Goal: Complete application form: Complete application form

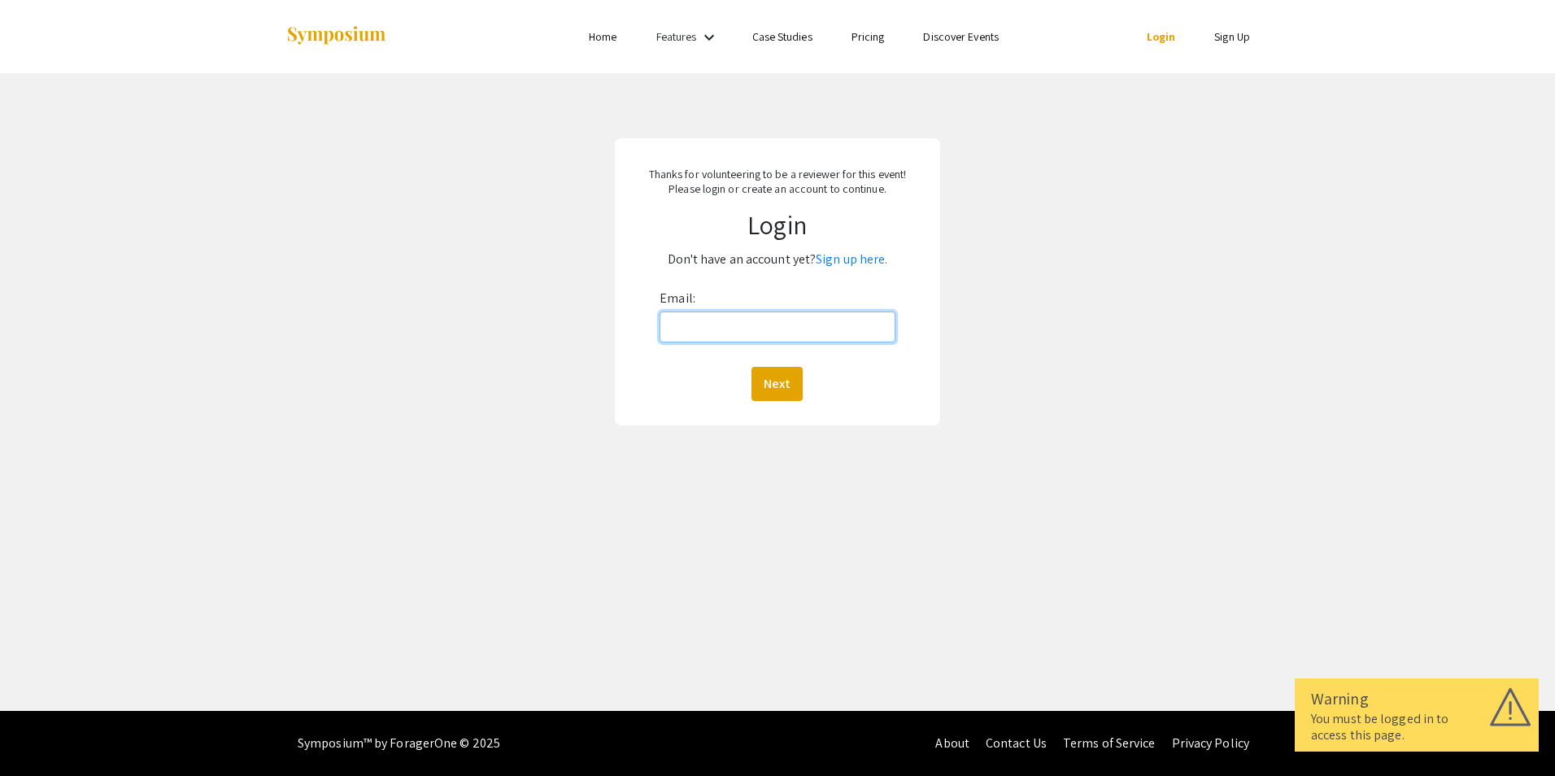
click at [769, 335] on input "Email:" at bounding box center [777, 327] width 235 height 31
type input "mbridi@hsc.wvu.edu"
click at [775, 391] on button "Next" at bounding box center [777, 384] width 51 height 34
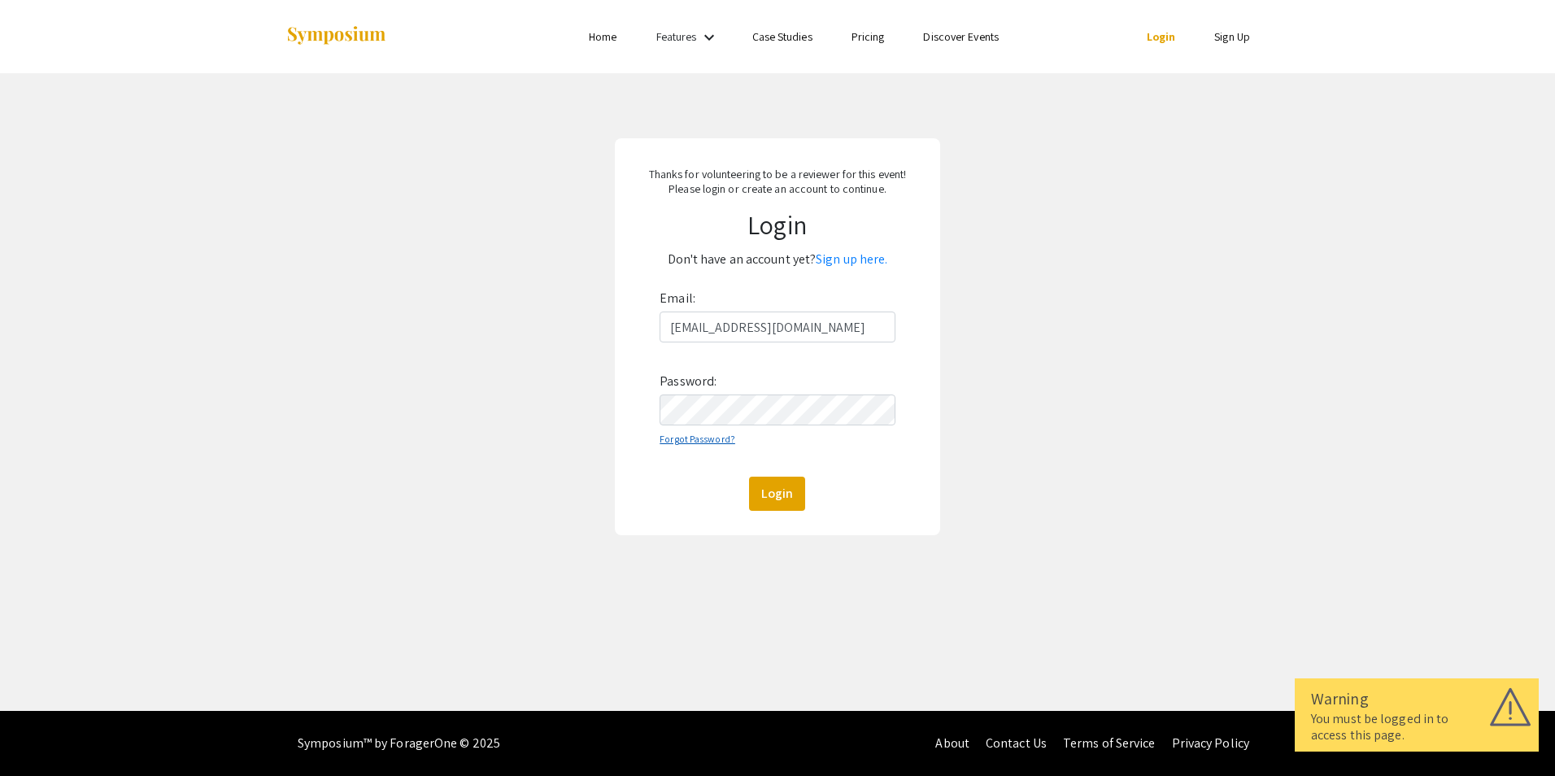
click at [699, 437] on link "Forgot Password?" at bounding box center [698, 439] width 76 height 12
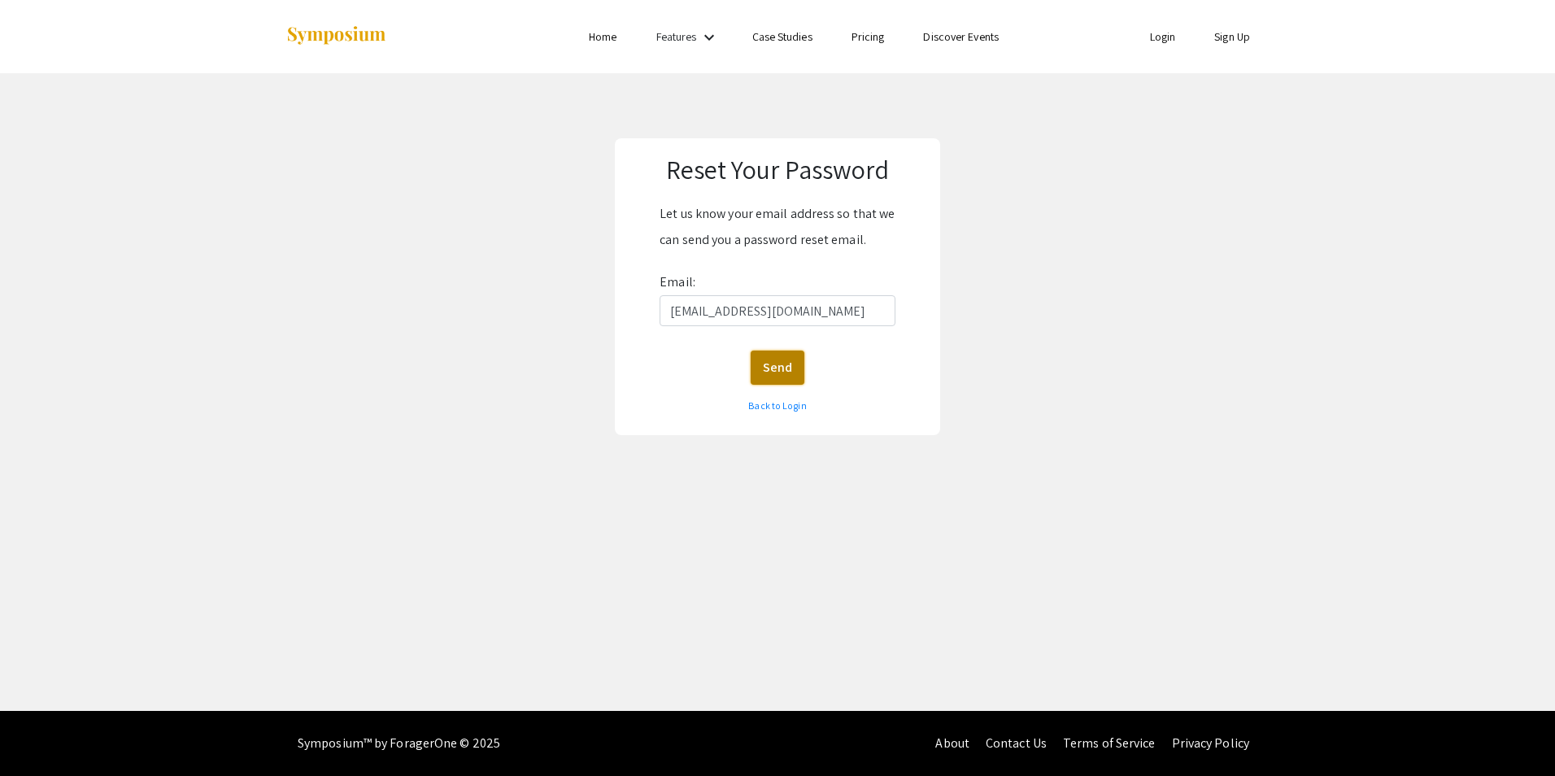
click at [782, 377] on button "Send" at bounding box center [778, 368] width 54 height 34
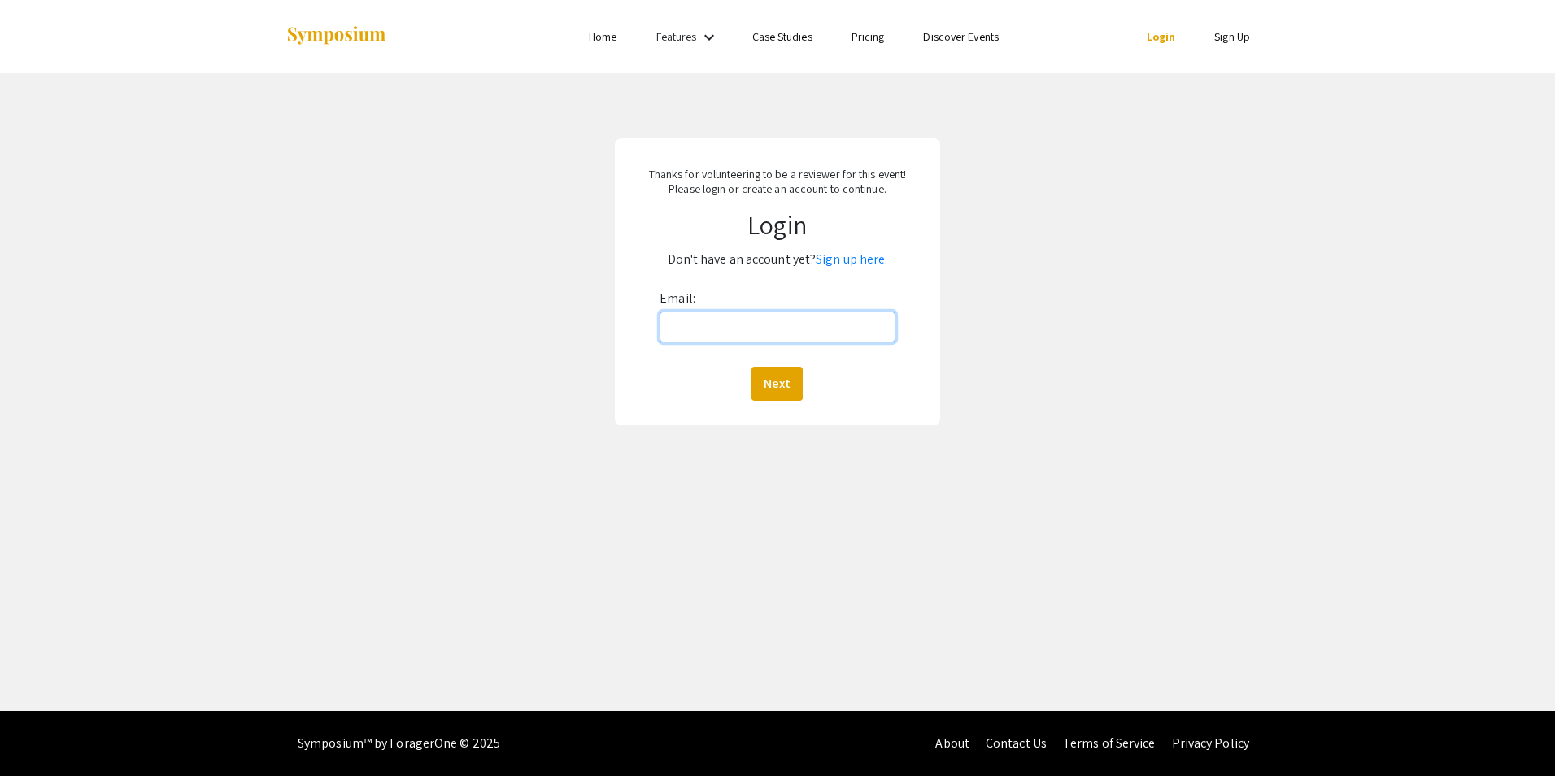
click at [709, 339] on input "Email:" at bounding box center [777, 327] width 235 height 31
type input "mbridi@hsc.wvu.edu"
click at [769, 388] on button "Next" at bounding box center [777, 384] width 51 height 34
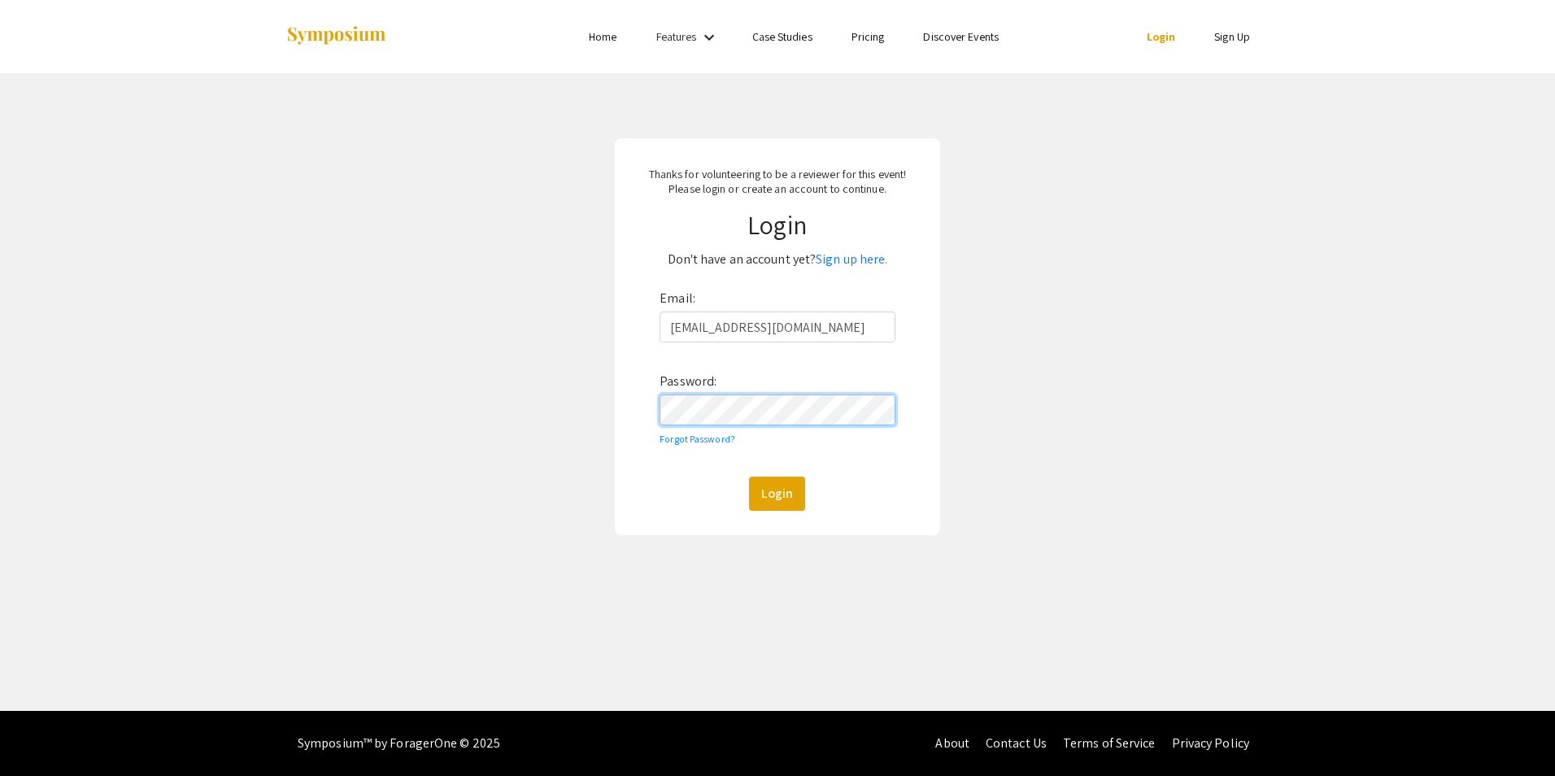
click at [749, 477] on button "Login" at bounding box center [777, 494] width 56 height 34
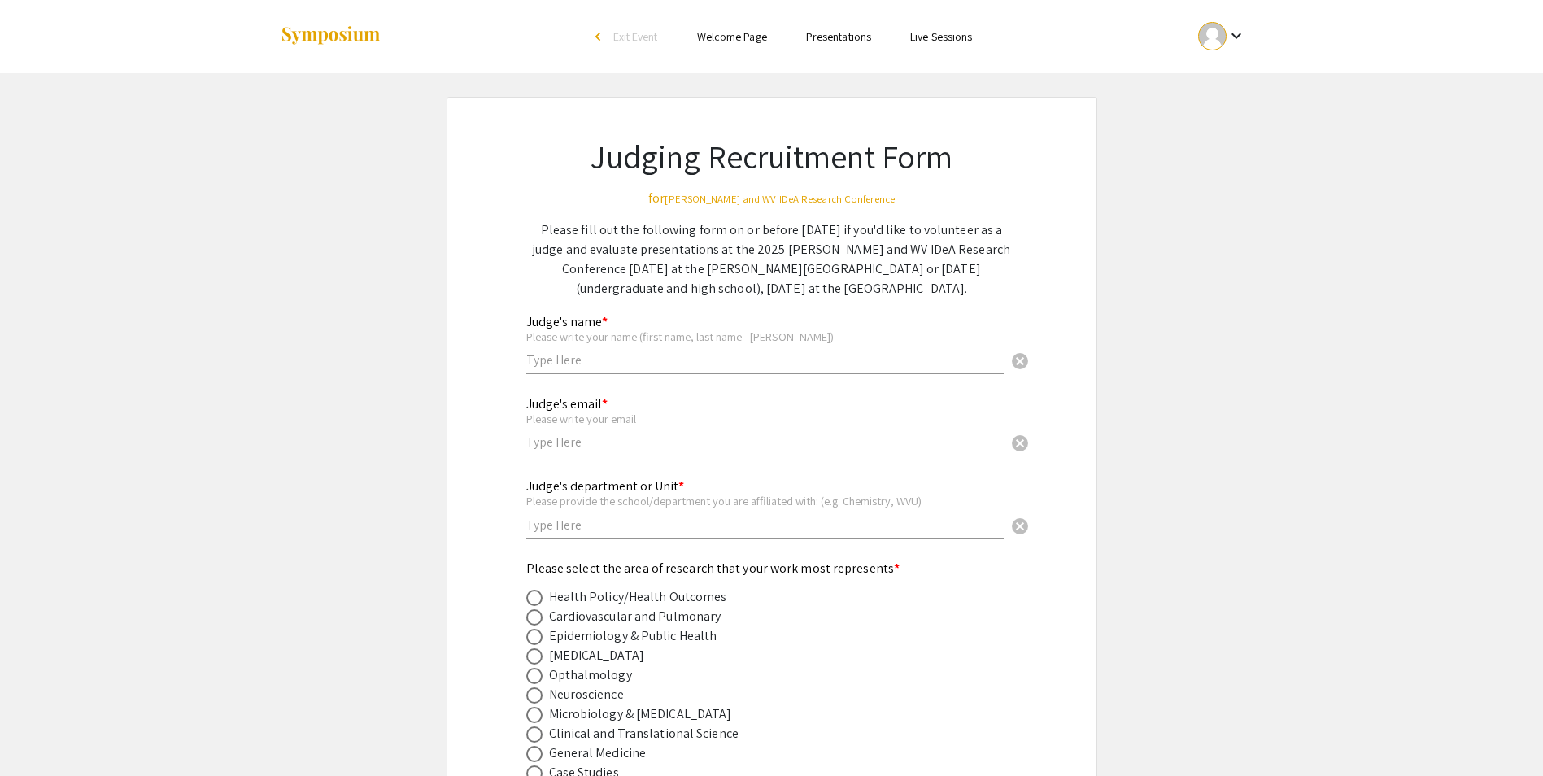
click at [676, 364] on input "text" at bounding box center [764, 359] width 477 height 17
type input "Morgan Bridi"
click at [659, 435] on input "text" at bounding box center [764, 442] width 477 height 17
type input "mbridi@hsc.wvu.edu"
click at [634, 526] on input "text" at bounding box center [764, 524] width 477 height 17
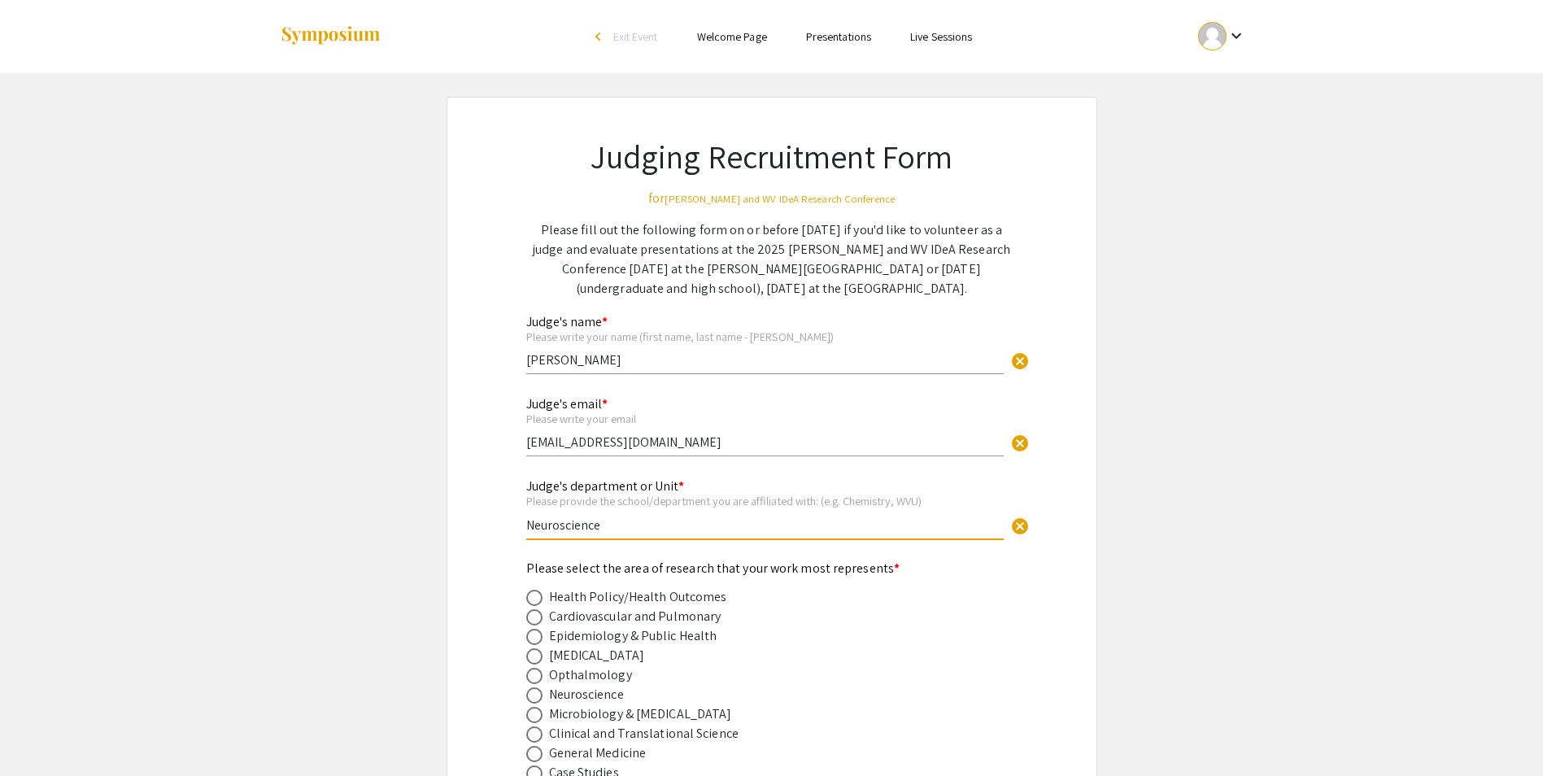
type input "Neuroscience"
click at [952, 621] on div "Cardiovascular and Pulmonary" at bounding box center [758, 617] width 465 height 20
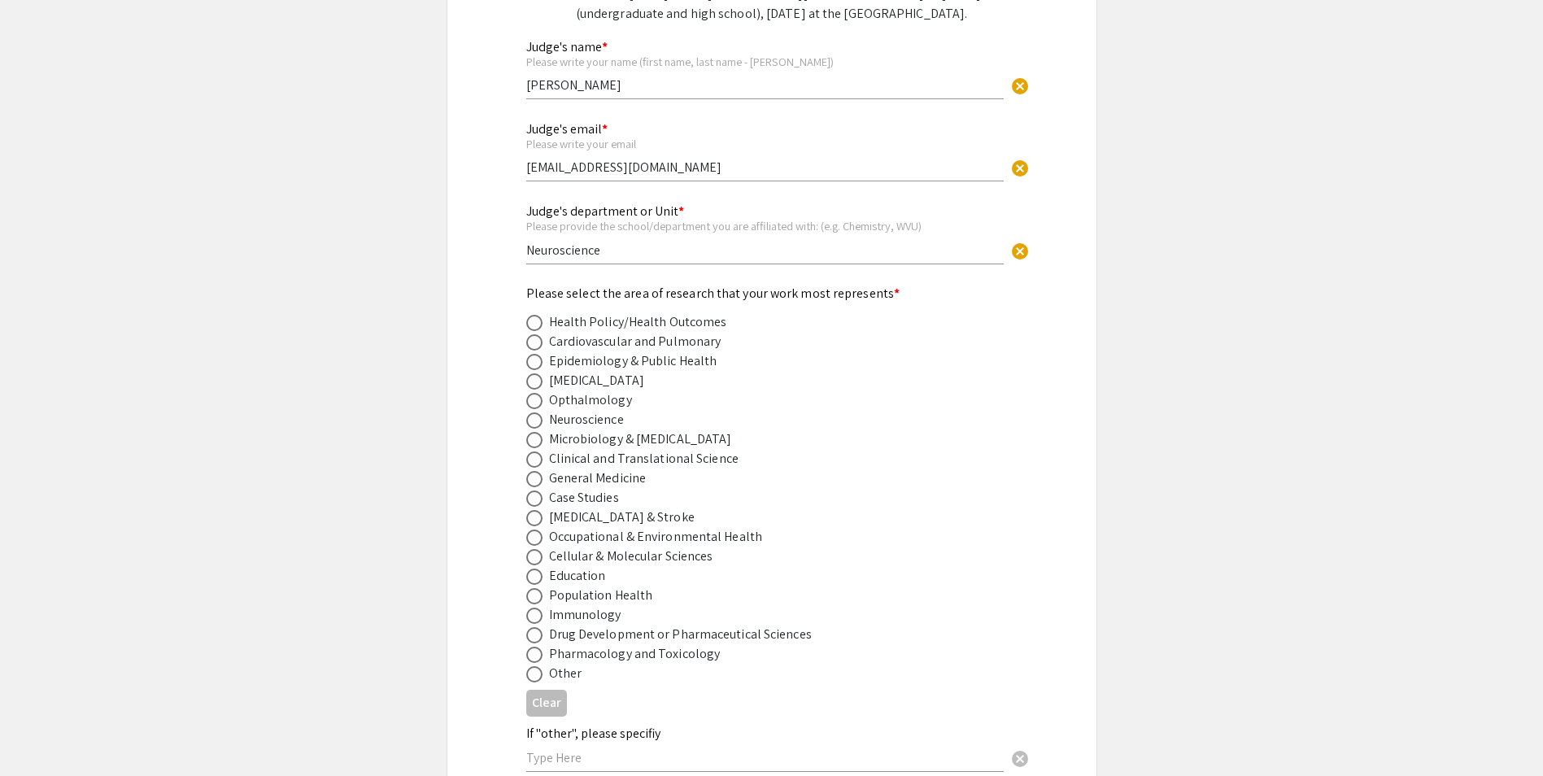
scroll to position [325, 0]
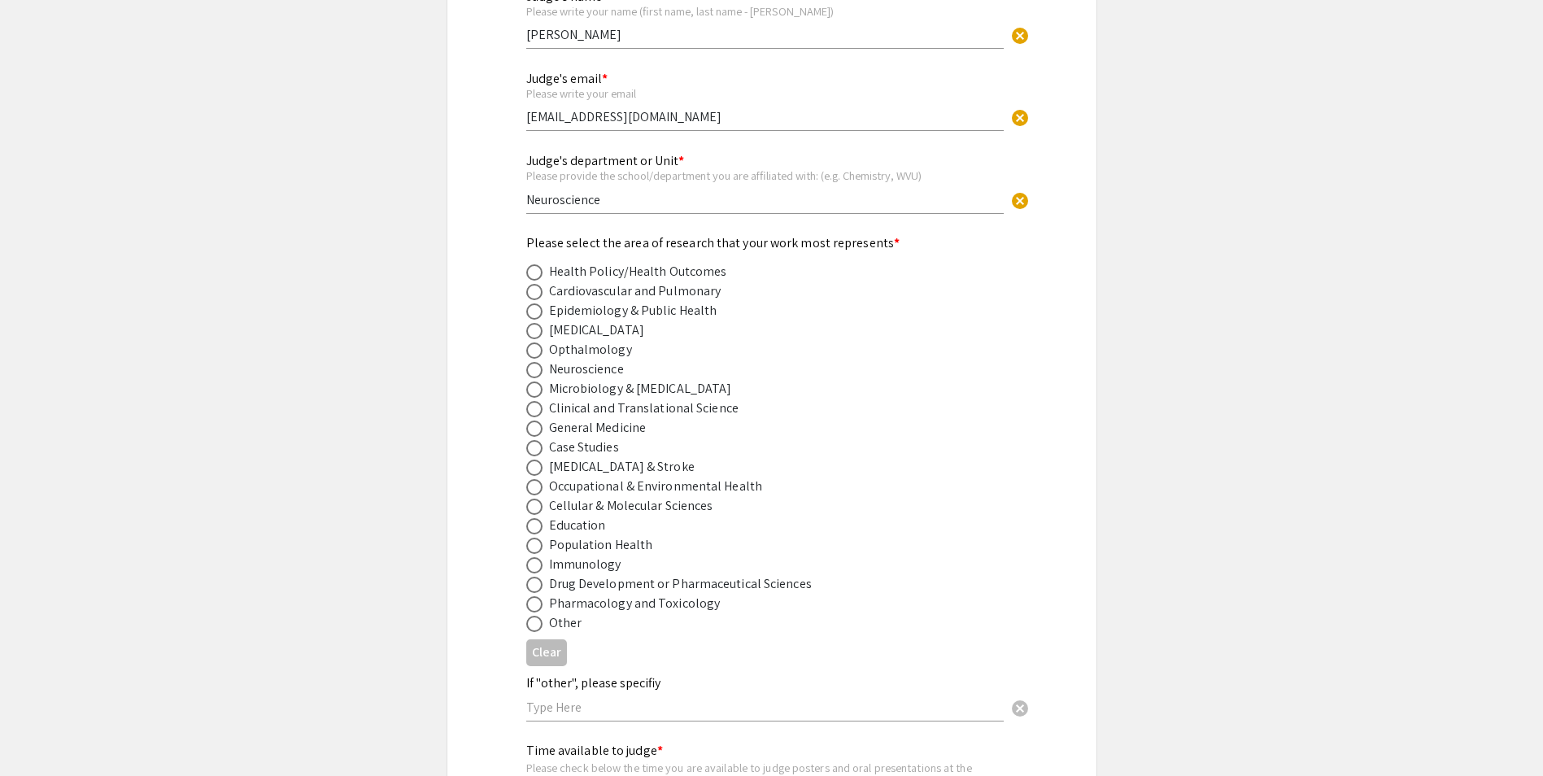
click at [536, 373] on span at bounding box center [534, 370] width 16 height 16
click at [536, 373] on input "radio" at bounding box center [534, 370] width 16 height 16
radio input "true"
click at [859, 346] on div "Opthalmology" at bounding box center [758, 350] width 465 height 20
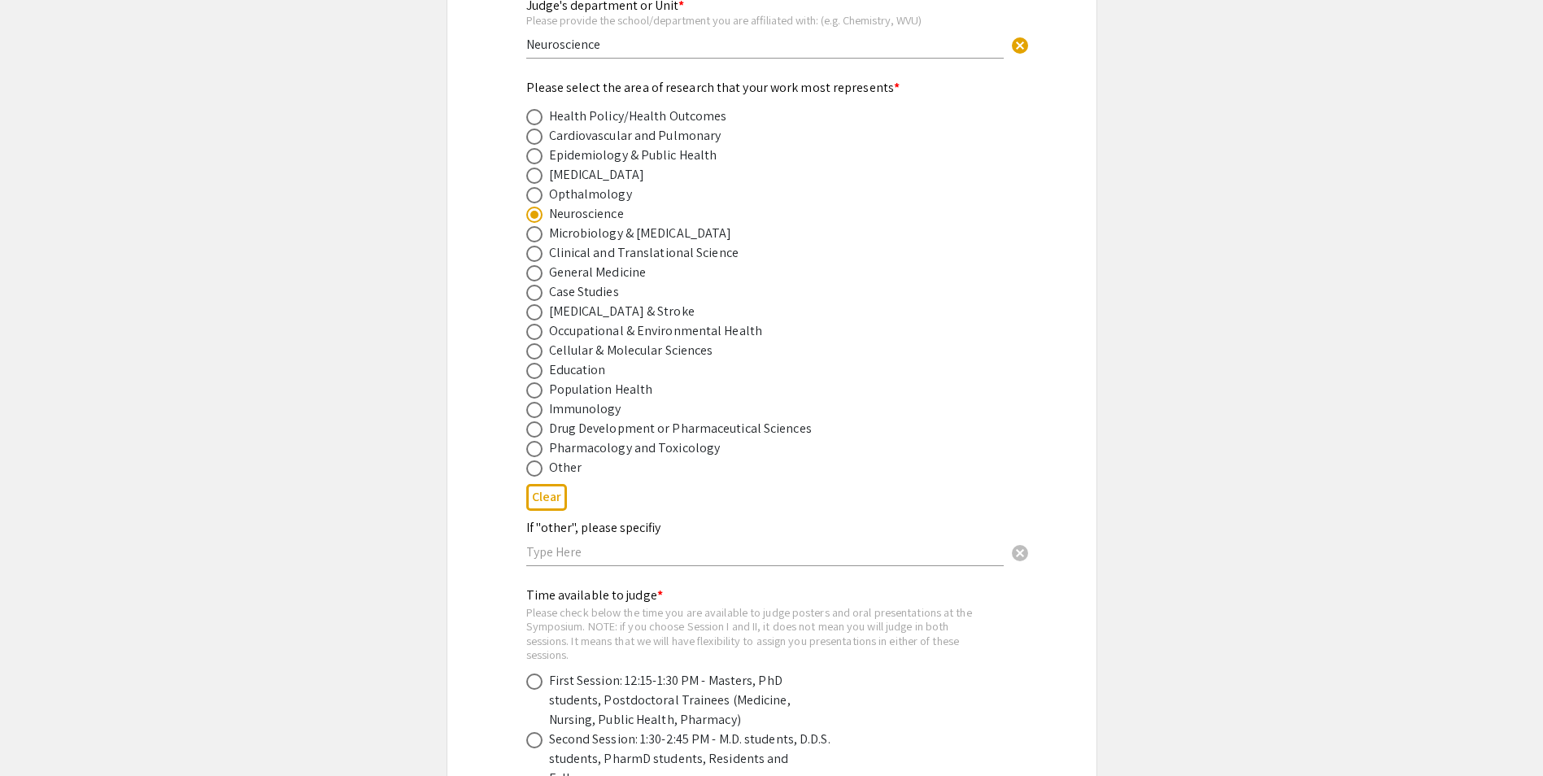
scroll to position [651, 0]
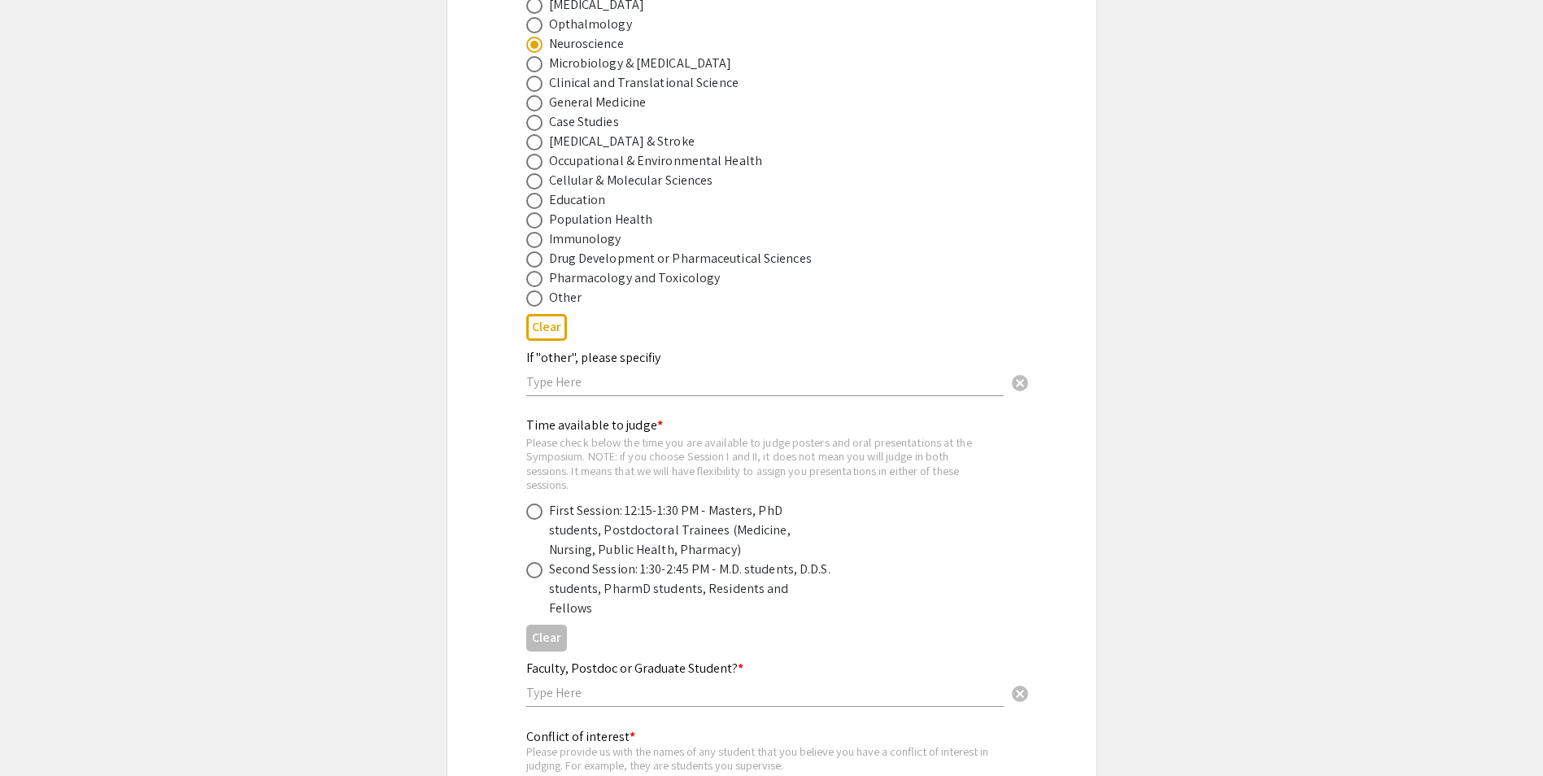
click at [534, 514] on span at bounding box center [534, 511] width 16 height 16
click at [534, 514] on input "radio" at bounding box center [534, 511] width 16 height 16
radio input "true"
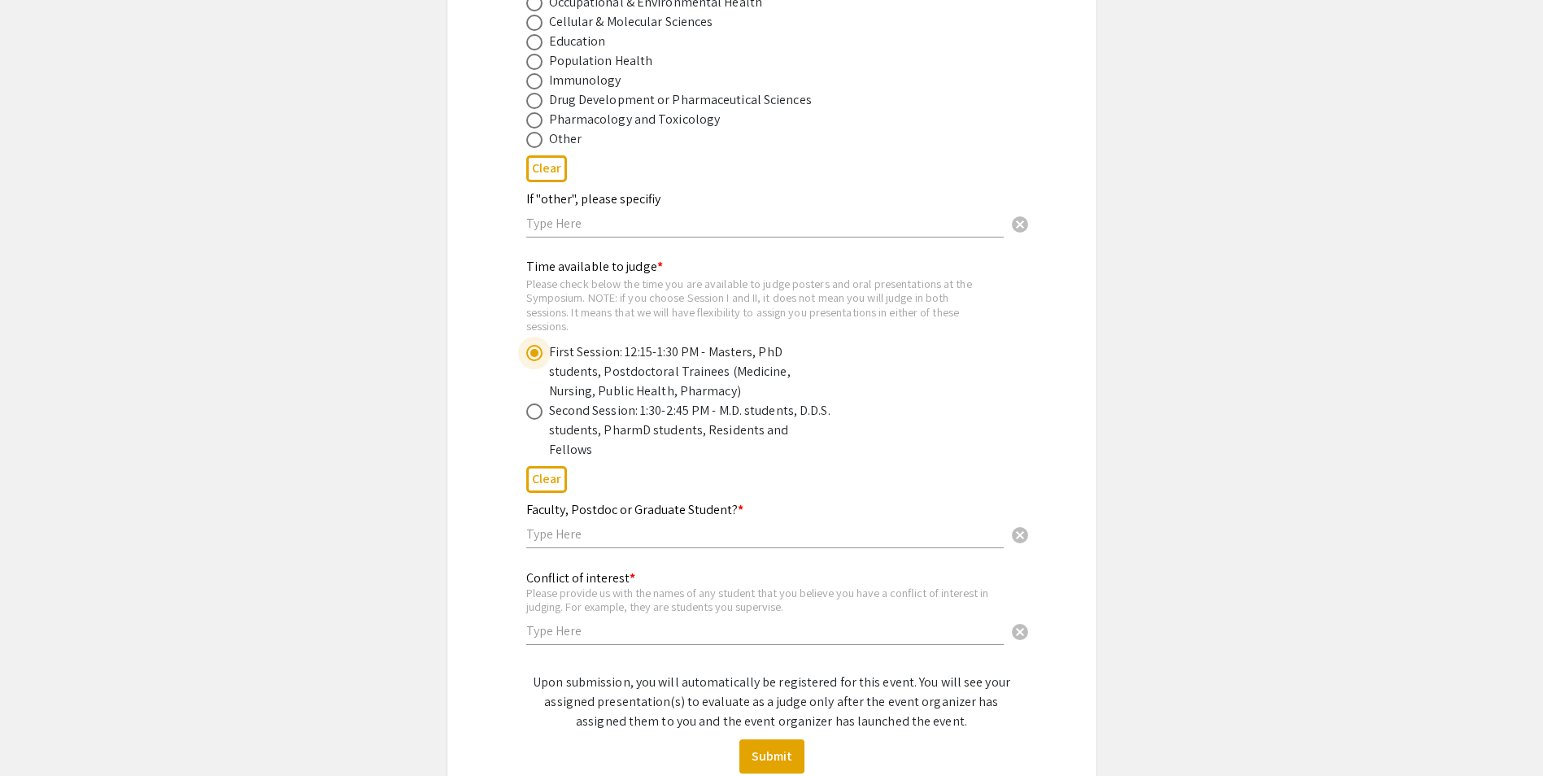
scroll to position [813, 0]
click at [593, 521] on input "text" at bounding box center [764, 529] width 477 height 17
type input "Faculty"
click at [607, 618] on input "text" at bounding box center [764, 626] width 477 height 17
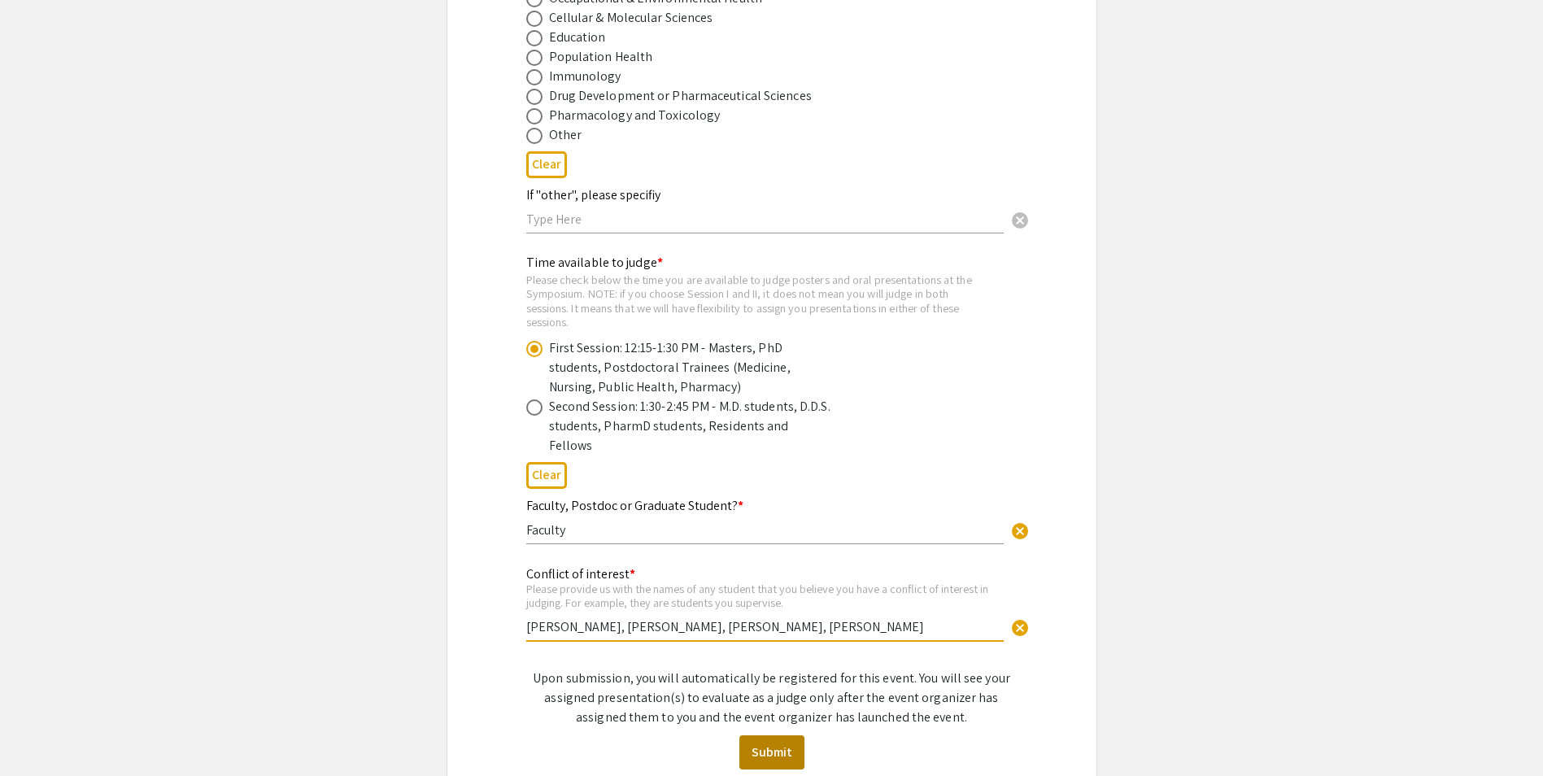
type input "Lindsey Morais, Claire Melvin, Laurel Stone, Ramiro Comas-Mutis"
click at [775, 745] on button "Submit" at bounding box center [771, 752] width 65 height 34
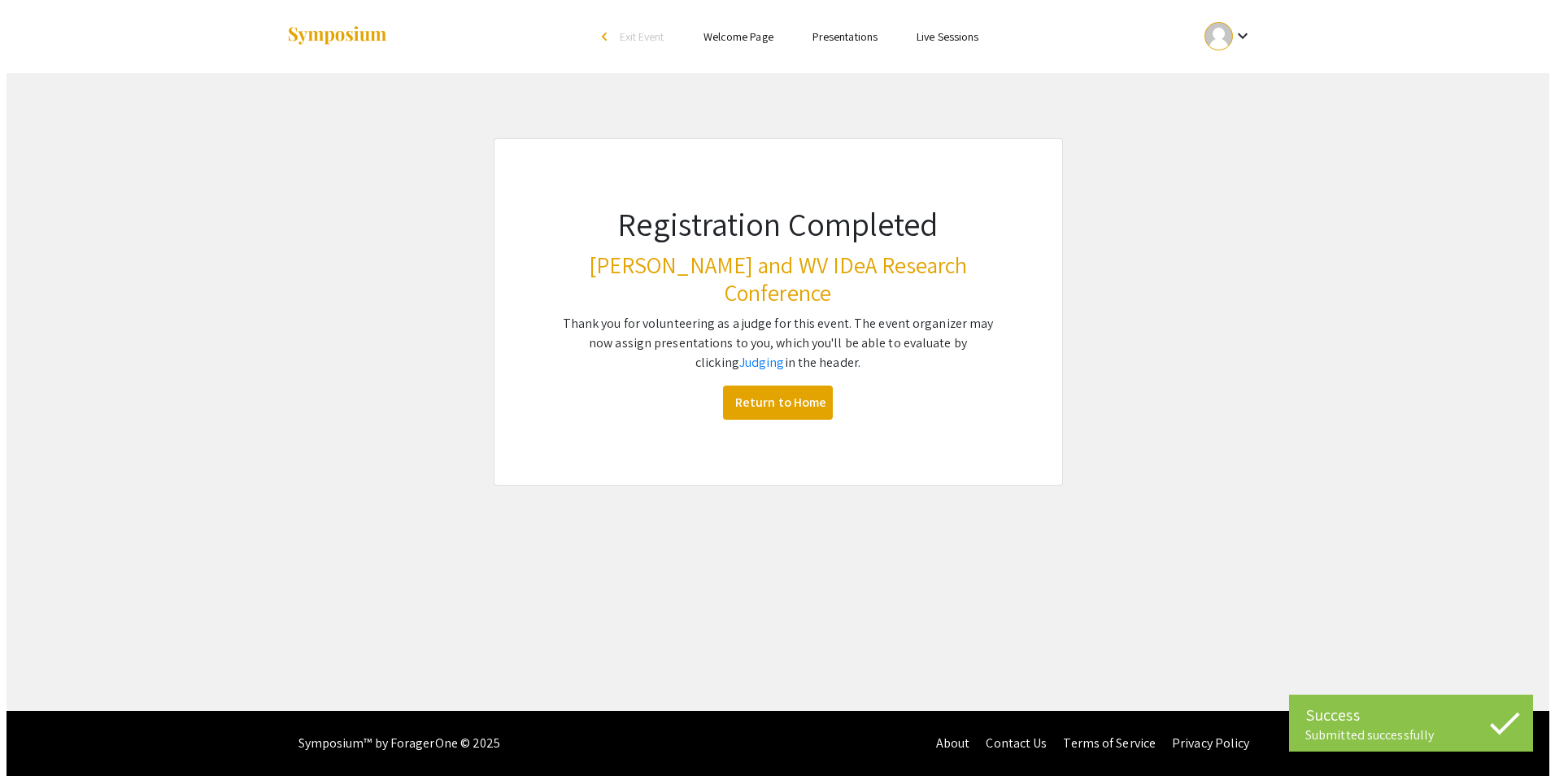
scroll to position [0, 0]
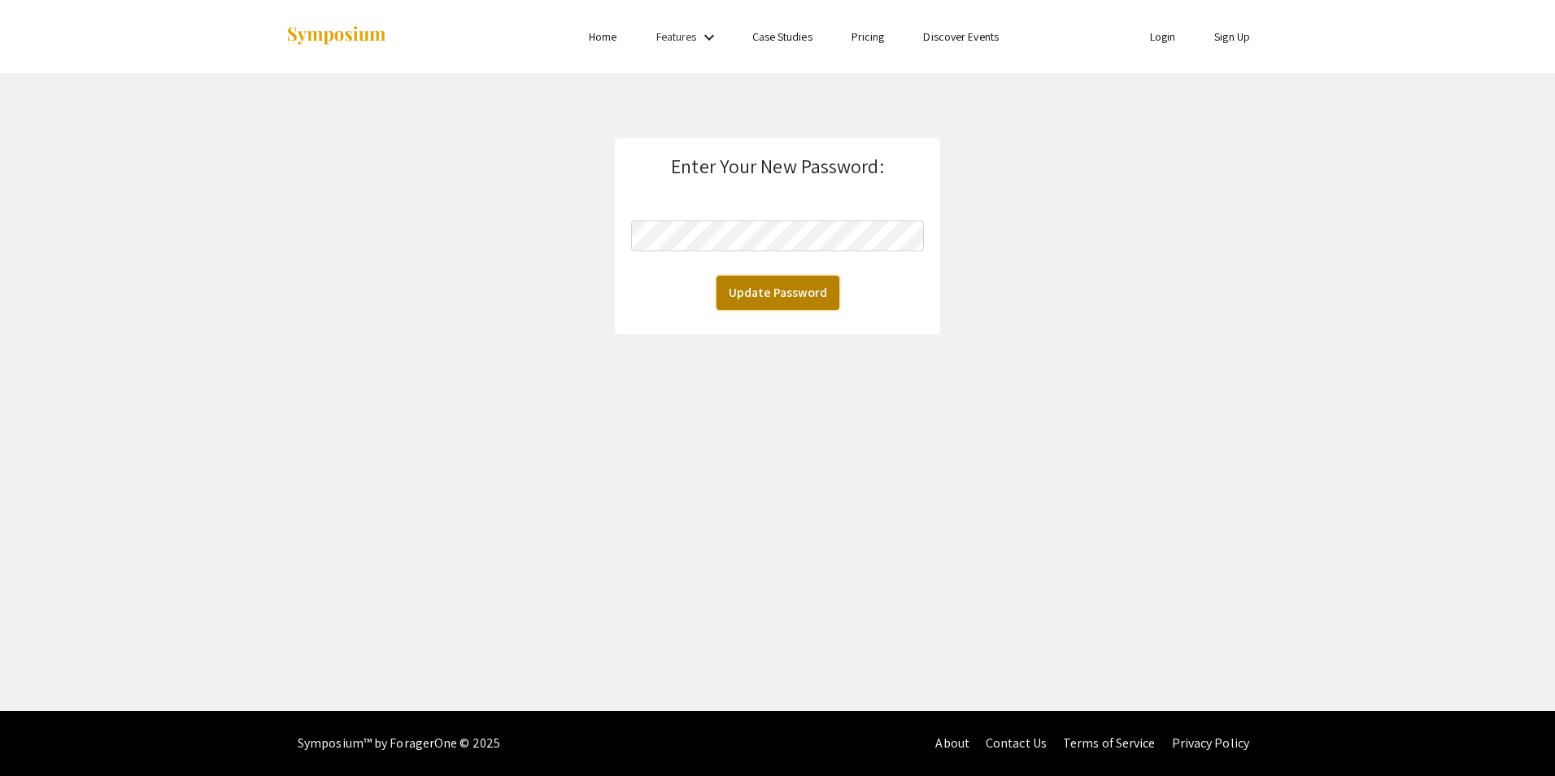
click at [750, 285] on button "Update Password" at bounding box center [778, 293] width 123 height 34
